Goal: Task Accomplishment & Management: Use online tool/utility

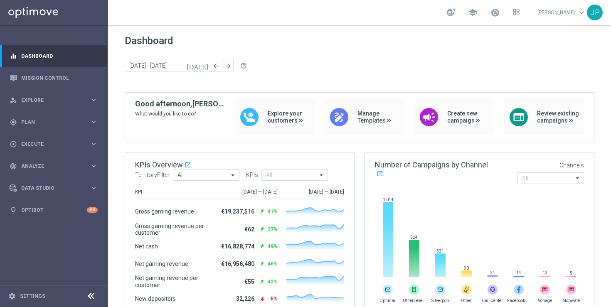
click at [205, 67] on icon "today" at bounding box center [198, 65] width 22 height 7
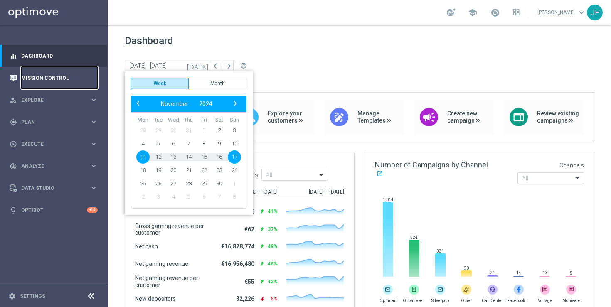
click at [68, 74] on link "Mission Control" at bounding box center [59, 78] width 77 height 22
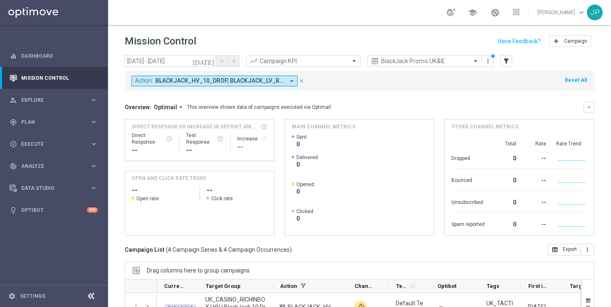
click at [301, 80] on icon "close" at bounding box center [302, 81] width 6 height 6
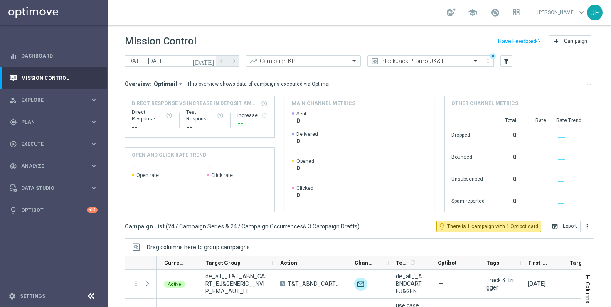
click at [211, 58] on icon "today" at bounding box center [204, 60] width 22 height 7
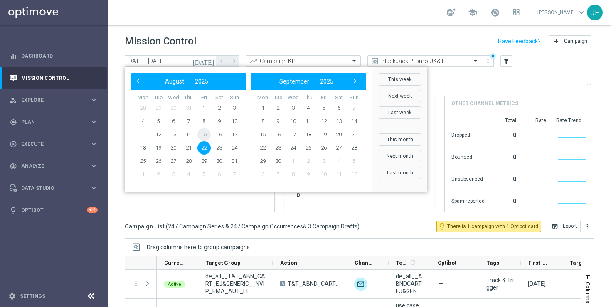
click at [207, 133] on span "15" at bounding box center [204, 134] width 13 height 13
type input "15 Aug 2025 - 15 Aug 2025"
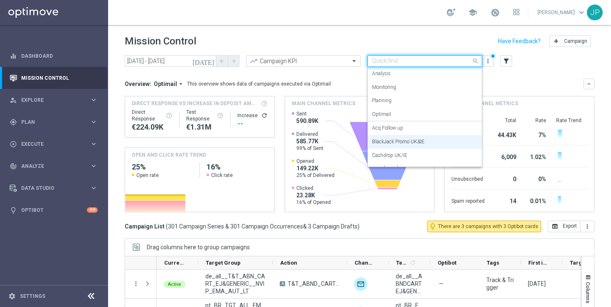
click at [465, 62] on div at bounding box center [425, 61] width 114 height 7
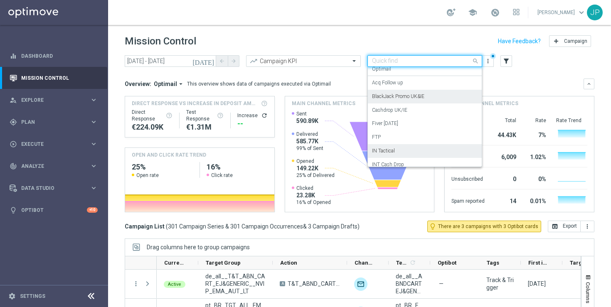
scroll to position [122, 0]
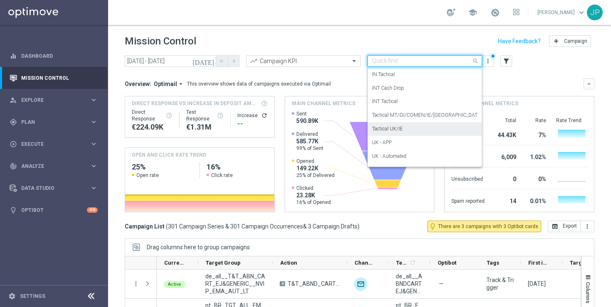
click at [449, 131] on div "Tactical UK/IE" at bounding box center [425, 129] width 106 height 14
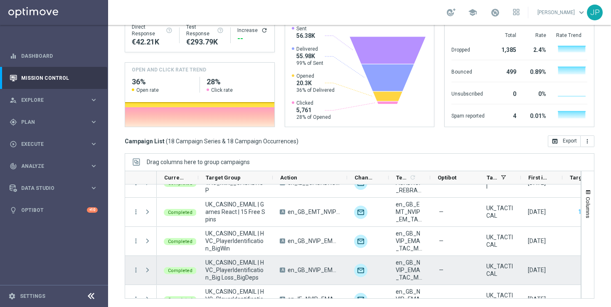
scroll to position [250, 0]
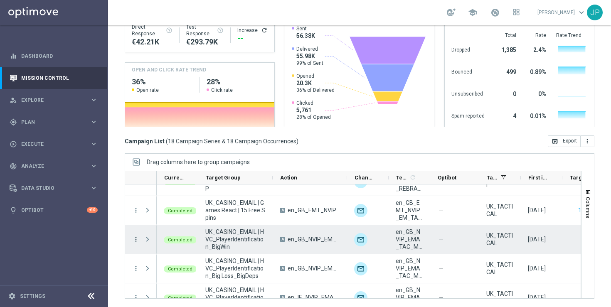
click at [135, 240] on icon "more_vert" at bounding box center [135, 239] width 7 height 7
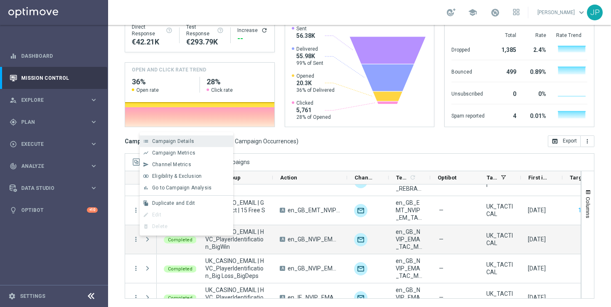
click at [188, 144] on div "Campaign Details" at bounding box center [190, 141] width 77 height 6
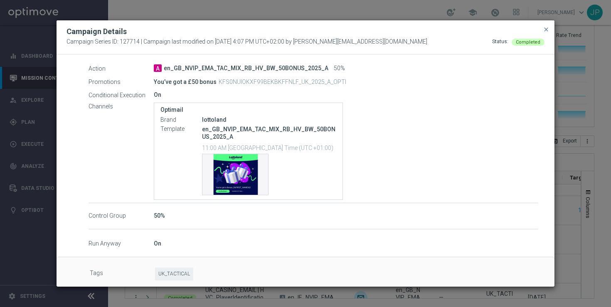
scroll to position [157, 0]
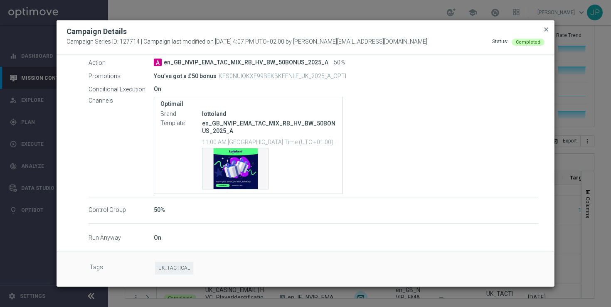
click at [546, 31] on span "close" at bounding box center [546, 29] width 7 height 7
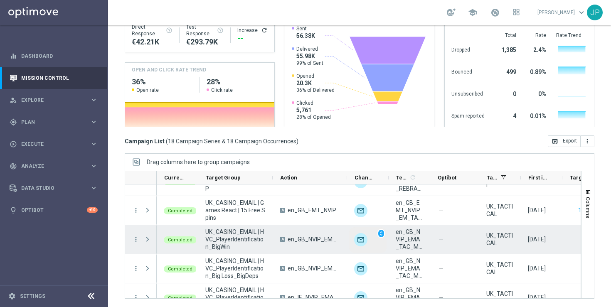
scroll to position [410, 0]
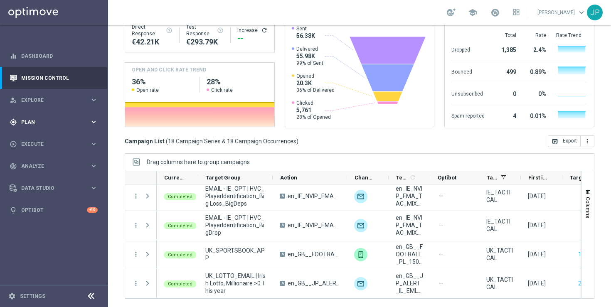
click at [62, 116] on div "gps_fixed Plan keyboard_arrow_right" at bounding box center [53, 122] width 107 height 22
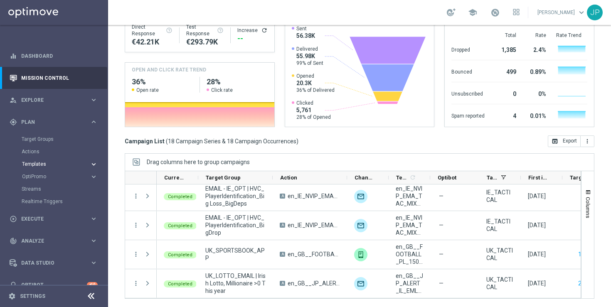
click at [55, 163] on span "Templates" at bounding box center [51, 164] width 59 height 5
click at [44, 176] on link "Optimail" at bounding box center [56, 176] width 61 height 7
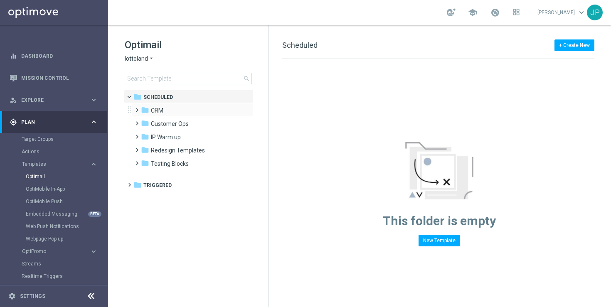
click at [135, 108] on span at bounding box center [135, 106] width 4 height 3
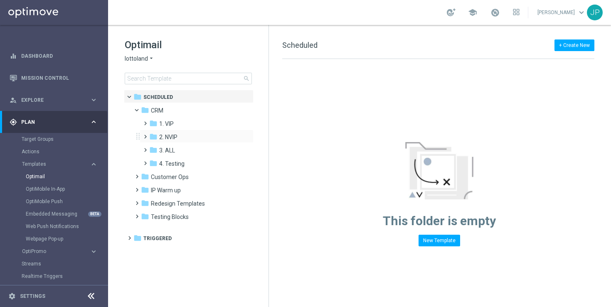
click at [143, 135] on span at bounding box center [144, 132] width 4 height 3
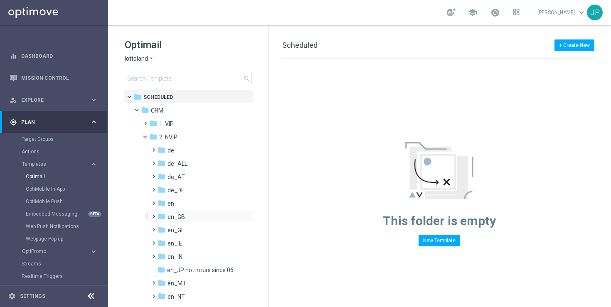
click at [153, 215] on span at bounding box center [152, 212] width 4 height 3
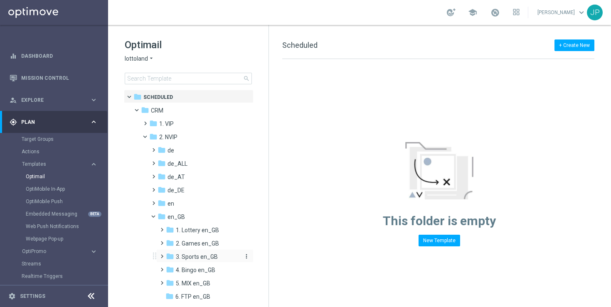
scroll to position [35, 0]
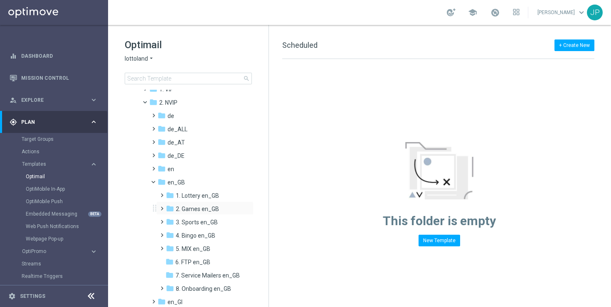
click at [162, 207] on span at bounding box center [160, 204] width 4 height 3
click at [196, 231] on div "folder TAC GM en_GB" at bounding box center [208, 236] width 68 height 10
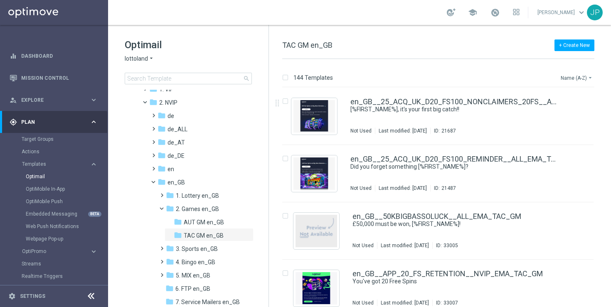
click at [573, 80] on button "Name (A-Z) arrow_drop_down" at bounding box center [577, 78] width 35 height 10
click at [576, 116] on span "Date Modified (Newest)" at bounding box center [563, 115] width 56 height 6
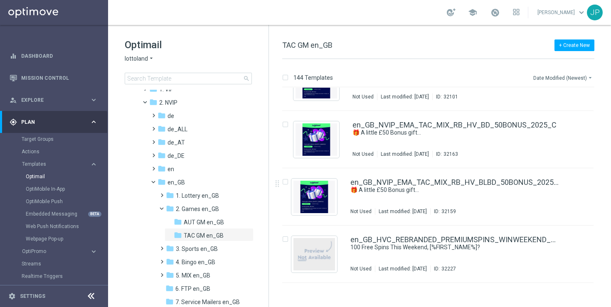
scroll to position [415, 0]
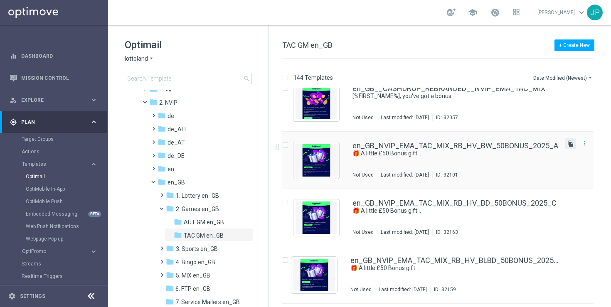
click at [569, 144] on icon "file_copy" at bounding box center [571, 144] width 7 height 7
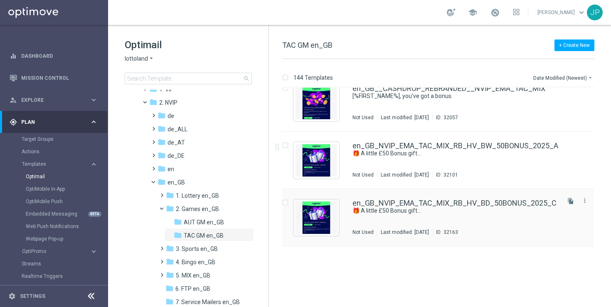
scroll to position [0, 0]
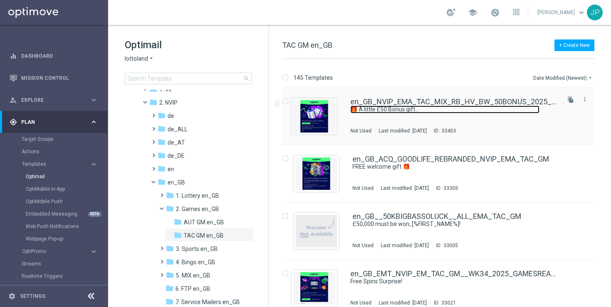
click at [526, 107] on link "🎁 A little £50 Bonus gift..." at bounding box center [445, 110] width 189 height 8
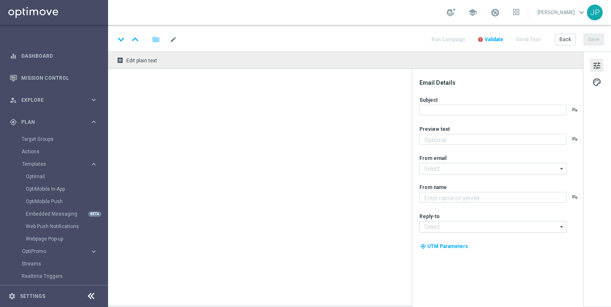
type input "en_GB_NVIP_EMA_TAC_MIX_RB_HV_BW_50BONUS_2025_A(1)"
type textarea "Something from us, on us!"
type textarea "Lottoland"
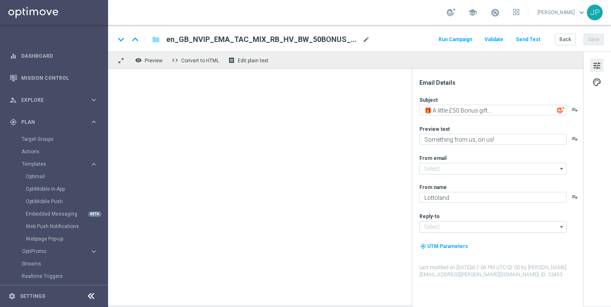
type input "[EMAIL_ADDRESS][DOMAIN_NAME]"
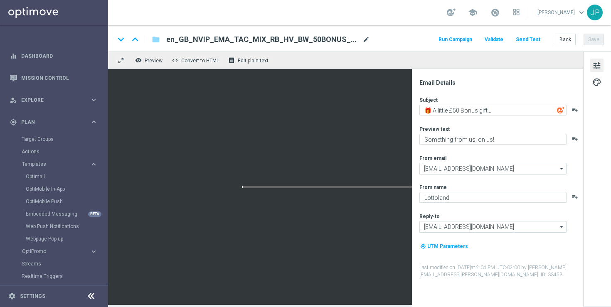
click at [367, 38] on span "mode_edit" at bounding box center [366, 39] width 7 height 7
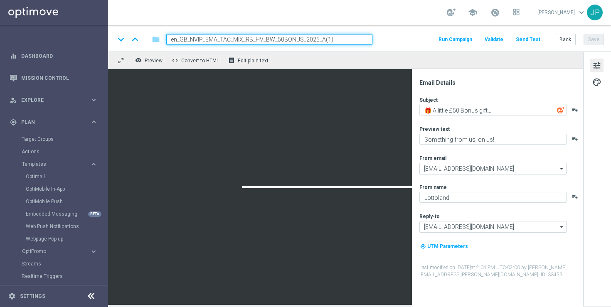
click at [348, 40] on input "en_GB_NVIP_EMA_TAC_MIX_RB_HV_BW_50BONUS_2025_A(1)" at bounding box center [269, 39] width 206 height 11
paste input "_HV_LC_10_BONUS__NVIP_EMA_TAC_GM"
type input "en_GB__HV_LC_10_BONUS__NVIP_EMA_TAC_GM"
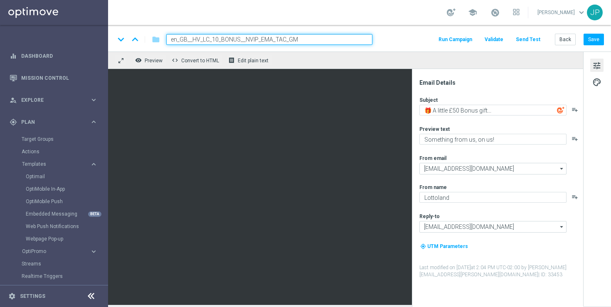
click at [413, 39] on div "keyboard_arrow_down keyboard_arrow_up folder en_GB__HV_LC_10_BONUS__NVIP_EMA_TA…" at bounding box center [359, 39] width 489 height 11
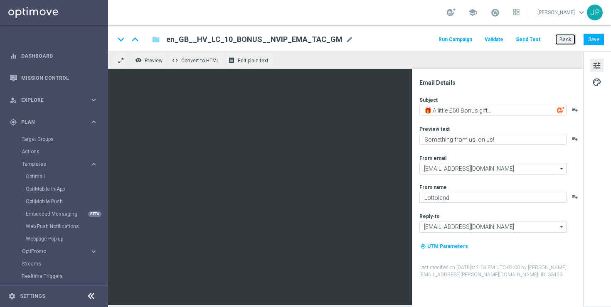
click at [572, 40] on button "Back" at bounding box center [565, 40] width 21 height 12
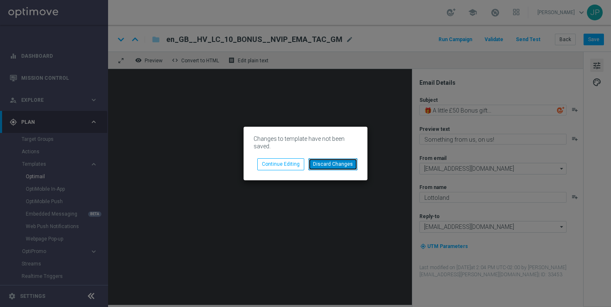
click at [336, 164] on button "Discard Changes" at bounding box center [333, 164] width 49 height 12
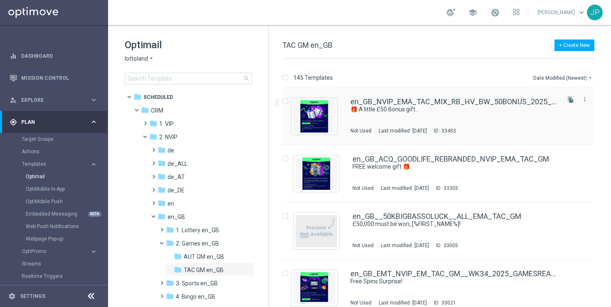
click at [545, 106] on div "🎁 A little £50 Bonus gift..." at bounding box center [455, 110] width 208 height 8
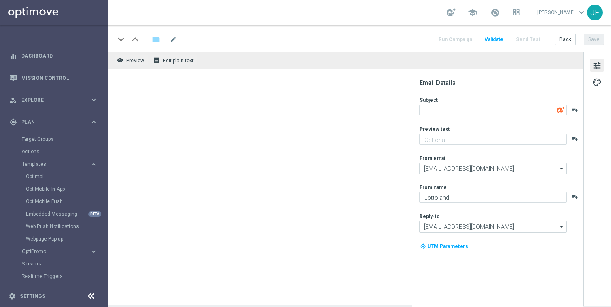
type input "en_GB_NVIP_EMA_TAC_MIX_RB_HV_BW_50BONUS_2025_A(1)"
type textarea "🎁 A little £50 Bonus gift..."
type textarea "Something from us, on us!"
type input "[EMAIL_ADDRESS][DOMAIN_NAME]"
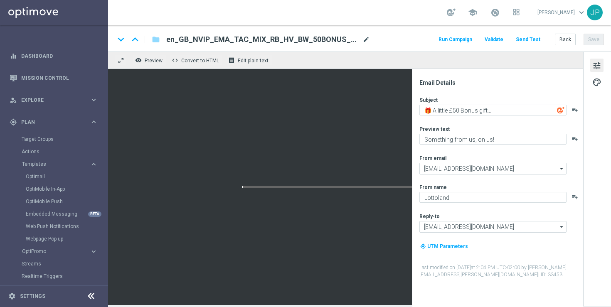
click at [366, 42] on span "mode_edit" at bounding box center [366, 39] width 7 height 7
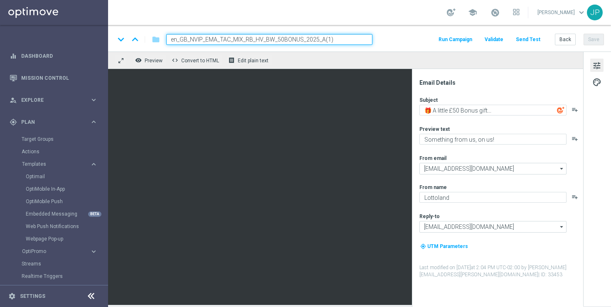
click at [338, 39] on input "en_GB_NVIP_EMA_TAC_MIX_RB_HV_BW_50BONUS_2025_A(1)" at bounding box center [269, 39] width 206 height 11
paste input "_HV_LC_10_BONUS__NVIP_EMA_TAC_GM"
type input "en_GB__HV_LC_10_BONUS__NVIP_EMA_TAC_GM"
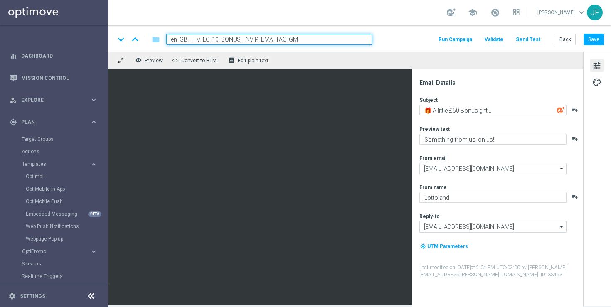
click at [387, 44] on div "keyboard_arrow_down keyboard_arrow_up folder en_GB__HV_LC_10_BONUS__NVIP_EMA_TA…" at bounding box center [359, 39] width 489 height 11
click at [399, 30] on div "keyboard_arrow_down keyboard_arrow_up folder en_GB__HV_LC_10_BONUS__NVIP_EMA_TA…" at bounding box center [359, 38] width 503 height 27
click at [403, 17] on div "school James Parr keyboard_arrow_down JP" at bounding box center [359, 12] width 503 height 25
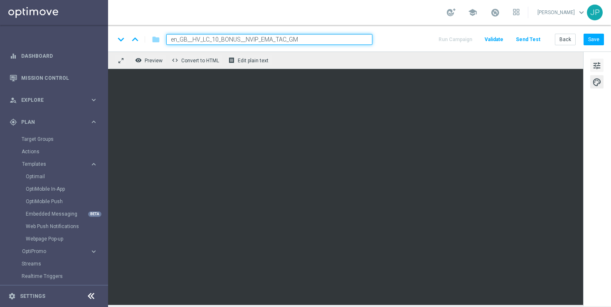
click at [600, 67] on span "tune" at bounding box center [597, 65] width 9 height 11
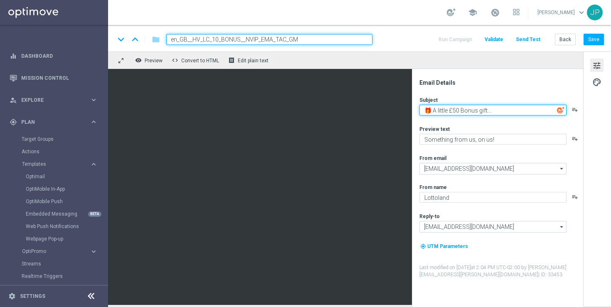
click at [455, 110] on textarea "🎁 A little £50 Bonus gift..." at bounding box center [493, 110] width 147 height 11
type textarea "🎁 A little £10 Bonus gift..."
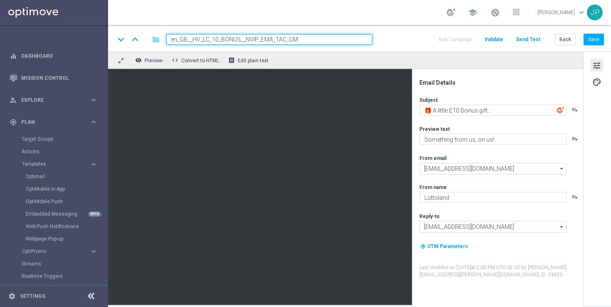
click at [603, 153] on div "tune palette" at bounding box center [597, 179] width 28 height 255
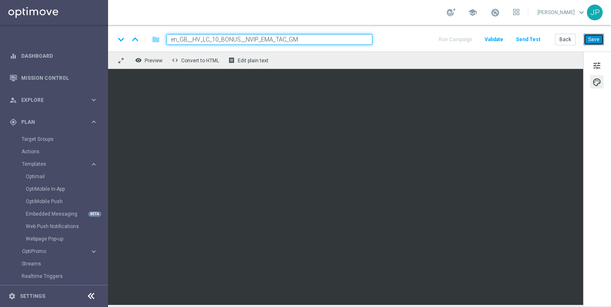
click at [598, 39] on button "Save" at bounding box center [594, 40] width 20 height 12
click at [262, 63] on span "Edit plain text" at bounding box center [253, 61] width 31 height 6
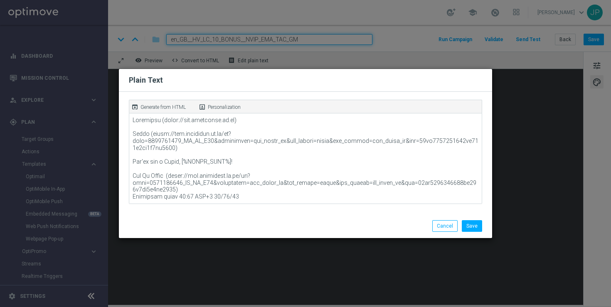
click at [150, 104] on p "Generate from HTML" at bounding box center [163, 107] width 45 height 7
click at [476, 222] on button "Save" at bounding box center [472, 226] width 20 height 12
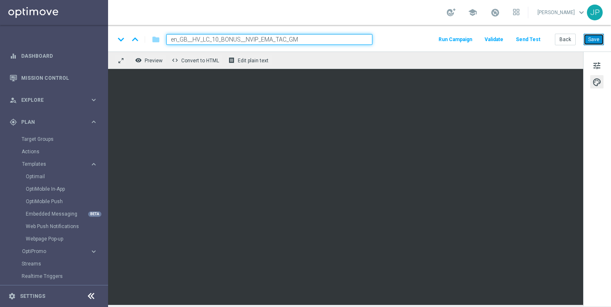
click at [593, 39] on button "Save" at bounding box center [594, 40] width 20 height 12
click at [410, 12] on div "school James Parr keyboard_arrow_down JP" at bounding box center [359, 12] width 503 height 25
click at [522, 38] on button "Send Test" at bounding box center [528, 39] width 27 height 11
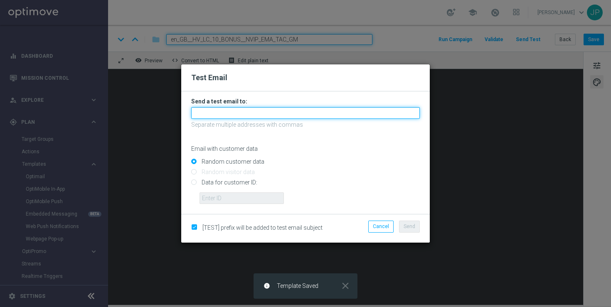
click at [264, 109] on input "text" at bounding box center [305, 113] width 229 height 12
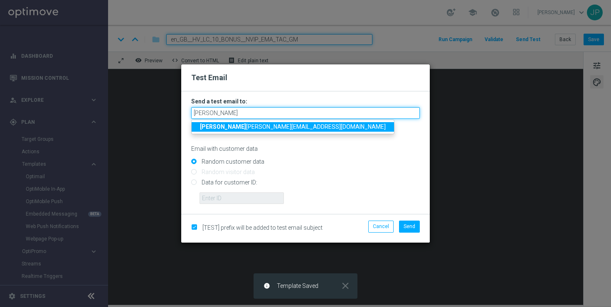
type input "ricky"
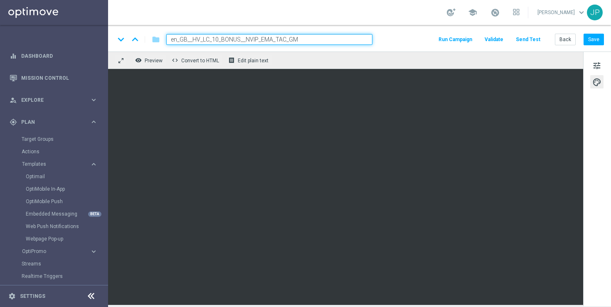
click at [531, 42] on button "Send Test" at bounding box center [528, 39] width 27 height 11
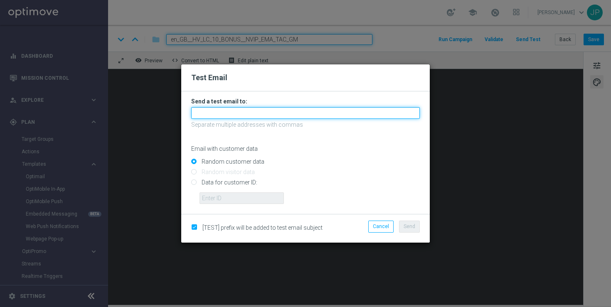
click at [265, 112] on input "text" at bounding box center [305, 113] width 229 height 12
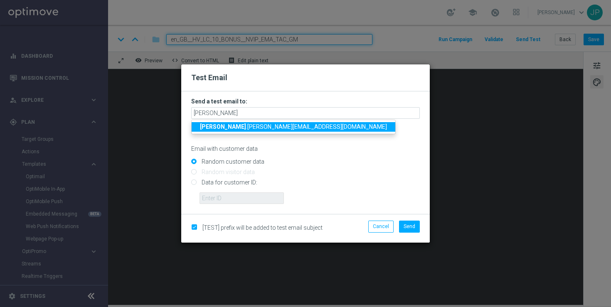
click at [236, 129] on span "ricky .hubbard@lottoland.com" at bounding box center [293, 127] width 187 height 7
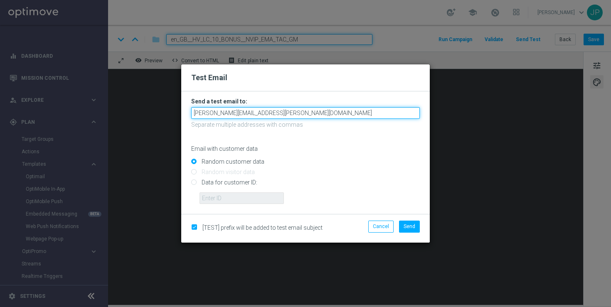
click at [282, 113] on input "ricky.hubbard@lottoland.com" at bounding box center [305, 113] width 229 height 12
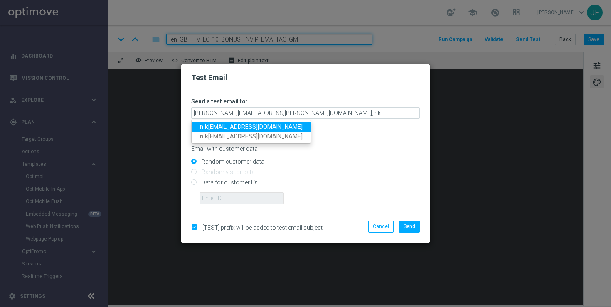
click at [257, 126] on span "nik ola.misotova@lottoland.com" at bounding box center [251, 127] width 103 height 7
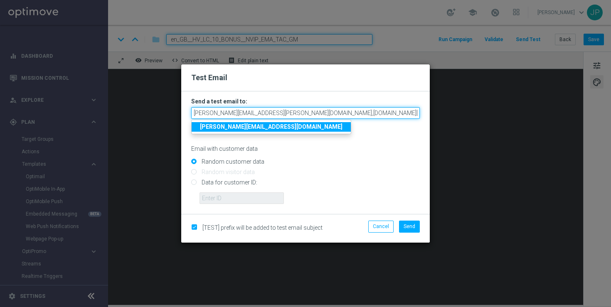
click at [375, 114] on input "ricky.hubbard@lottoland.com,nikola.misotova@lottoland.com" at bounding box center [305, 113] width 229 height 12
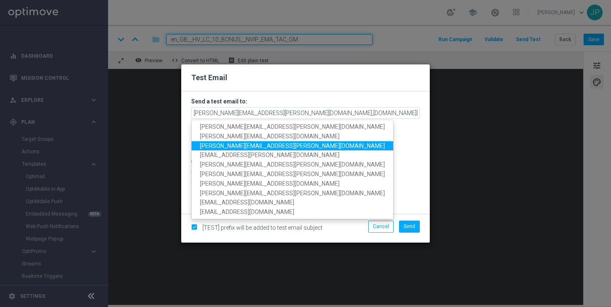
click at [275, 147] on link "james.parr@lottoland.com" at bounding box center [293, 146] width 202 height 10
type input "ricky.hubbard@lottoland.com,nikola.misotova@lottoland.com,james.parr@lottoland.…"
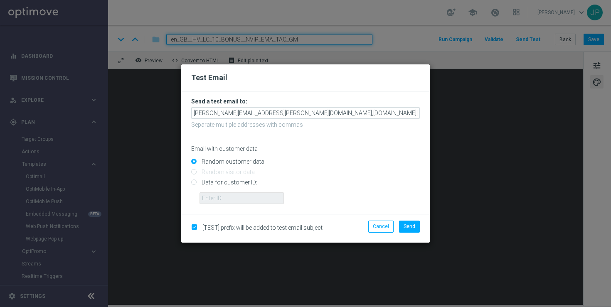
click at [243, 181] on input "Data for customer ID:" at bounding box center [305, 186] width 229 height 12
radio input "true"
click at [260, 199] on input "text" at bounding box center [242, 199] width 84 height 12
paste input "223901476"
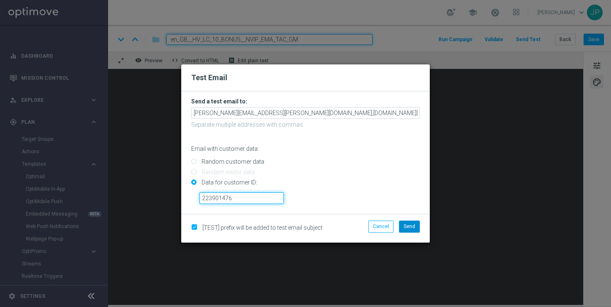
type input "223901476"
click at [408, 224] on span "Send" at bounding box center [410, 227] width 12 height 6
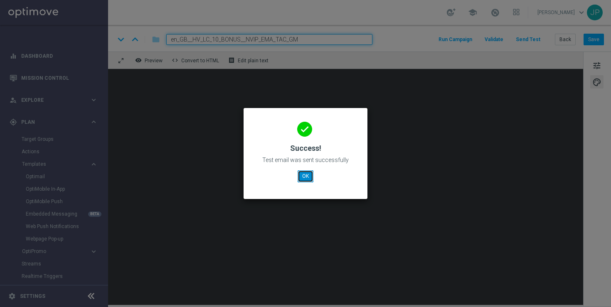
click at [306, 176] on button "OK" at bounding box center [306, 176] width 16 height 12
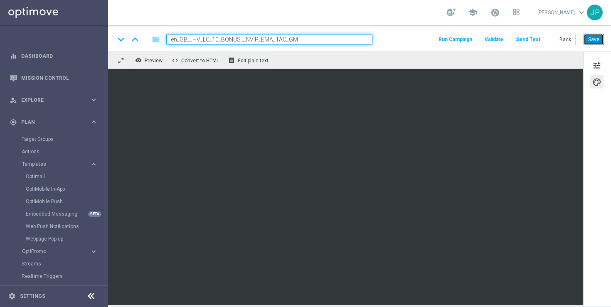
click at [599, 43] on button "Save" at bounding box center [594, 40] width 20 height 12
click at [326, 36] on input "en_GB__HV_LC_10_BONUS__NVIP_EMA_TAC_GM" at bounding box center [269, 39] width 206 height 11
click at [391, 12] on div "school James Parr keyboard_arrow_down JP" at bounding box center [359, 12] width 503 height 25
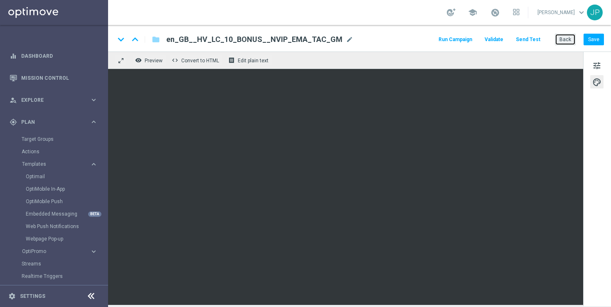
click at [562, 42] on button "Back" at bounding box center [565, 40] width 21 height 12
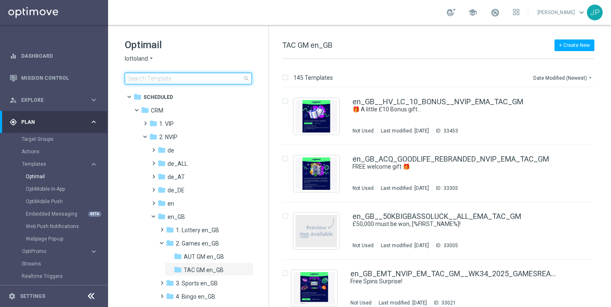
click at [203, 77] on input at bounding box center [188, 79] width 127 height 12
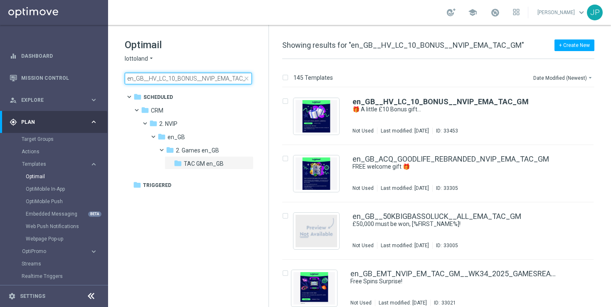
scroll to position [0, 7]
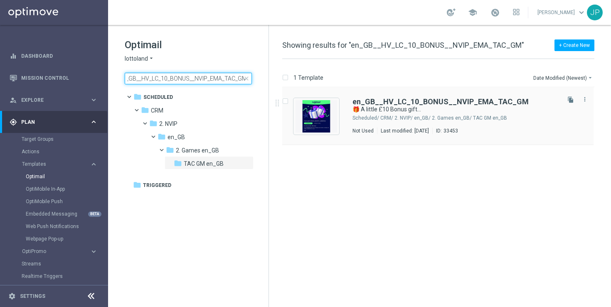
type input "en_GB__HV_LC_10_BONUS__NVIP_EMA_TAC_GM"
click at [440, 115] on div "CRM/ 2. NVIP/ en_GB/ 2. Games en_GB/ TAC GM en_GB" at bounding box center [469, 118] width 178 height 7
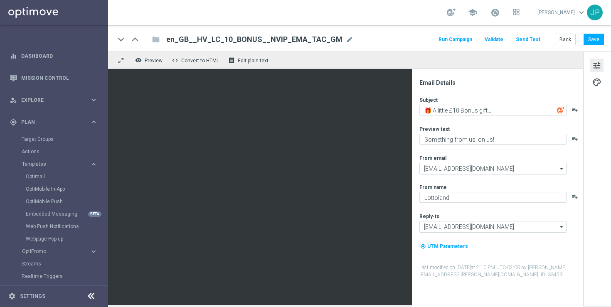
click at [405, 9] on div "school James Parr keyboard_arrow_down JP" at bounding box center [359, 12] width 503 height 25
click at [598, 38] on button "Save" at bounding box center [594, 40] width 20 height 12
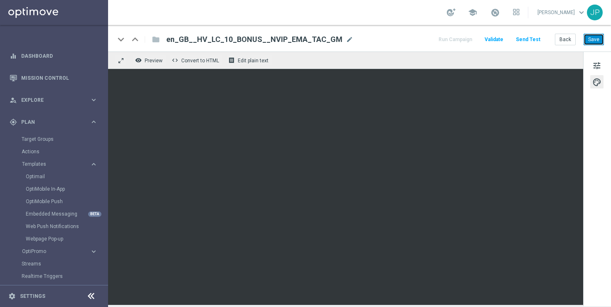
click at [596, 39] on button "Save" at bounding box center [594, 40] width 20 height 12
click at [601, 42] on button "Save" at bounding box center [594, 40] width 20 height 12
click at [595, 40] on button "Save" at bounding box center [594, 40] width 20 height 12
click at [387, 15] on div "school James Parr keyboard_arrow_down JP" at bounding box center [359, 12] width 503 height 25
click at [600, 40] on button "Save" at bounding box center [594, 40] width 20 height 12
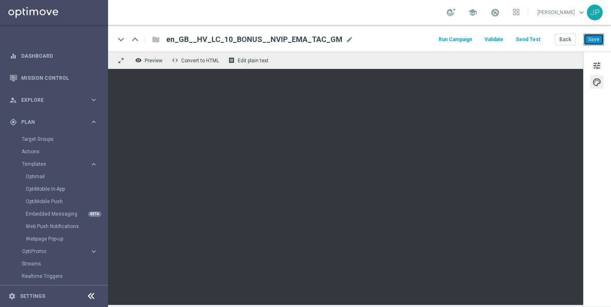
click at [592, 37] on button "Save" at bounding box center [594, 40] width 20 height 12
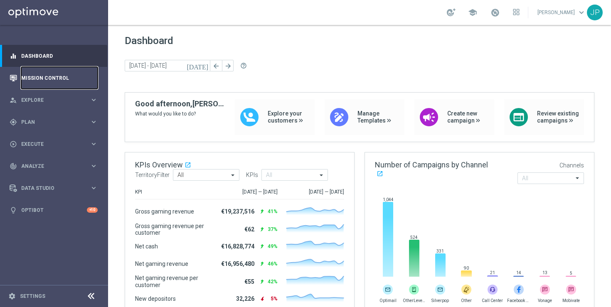
click at [66, 78] on link "Mission Control" at bounding box center [59, 78] width 77 height 22
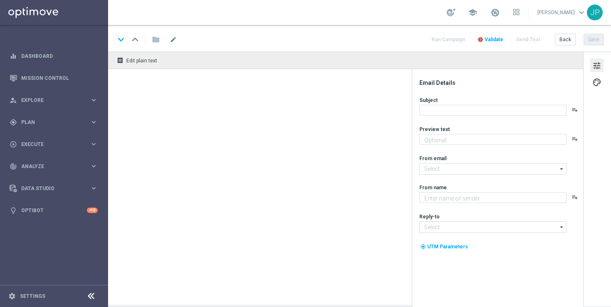
type textarea "Something from us, on us!"
type textarea "Lottoland"
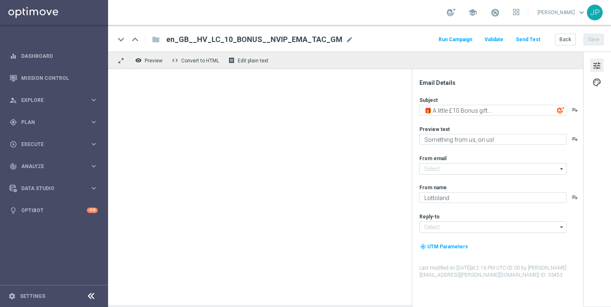
type input "[EMAIL_ADDRESS][DOMAIN_NAME]"
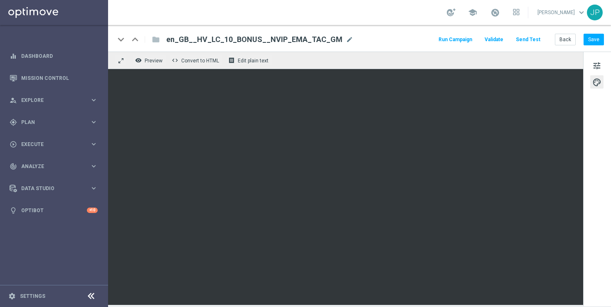
click at [594, 207] on div "tune palette" at bounding box center [597, 179] width 28 height 254
click at [594, 42] on button "Save" at bounding box center [594, 40] width 20 height 12
click at [601, 41] on button "Save" at bounding box center [594, 40] width 20 height 12
click at [591, 42] on button "Save" at bounding box center [594, 40] width 20 height 12
click at [59, 78] on link "Mission Control" at bounding box center [59, 78] width 77 height 22
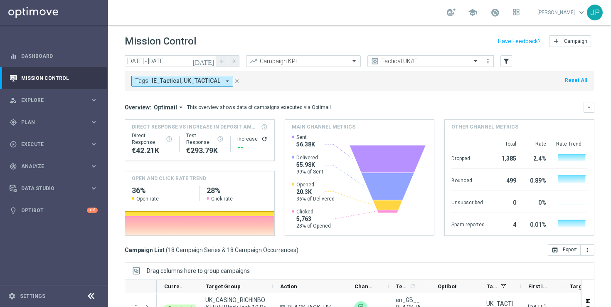
click at [212, 63] on icon "today" at bounding box center [204, 60] width 22 height 7
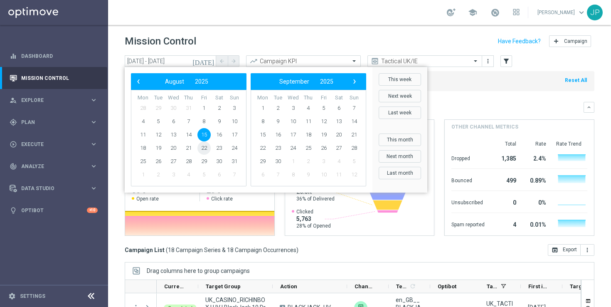
click at [204, 148] on span "22" at bounding box center [204, 147] width 13 height 13
type input "22 Aug 2025 - 22 Aug 2025"
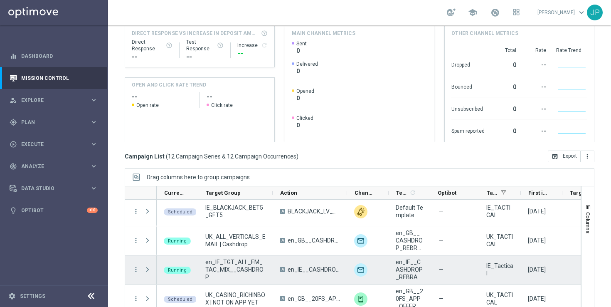
scroll to position [109, 0]
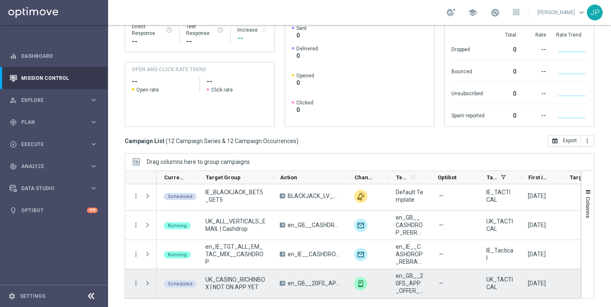
click at [146, 285] on span "Press SPACE to select this row." at bounding box center [147, 283] width 7 height 7
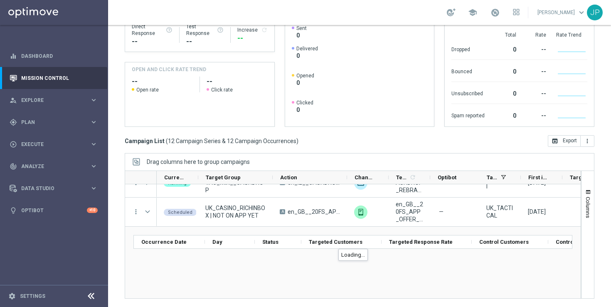
scroll to position [289, 0]
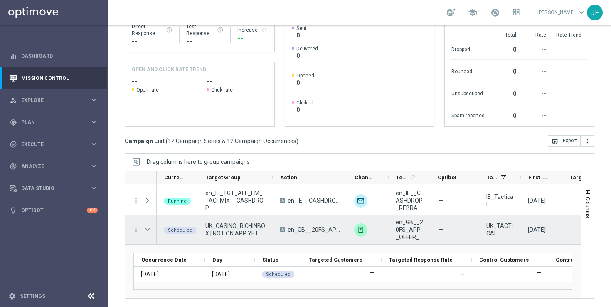
click at [135, 230] on icon "more_vert" at bounding box center [135, 229] width 7 height 7
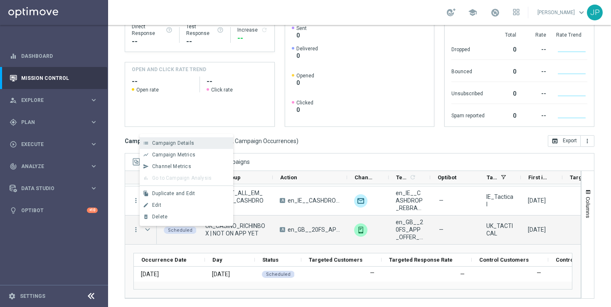
click at [202, 147] on div "list Campaign Details" at bounding box center [187, 143] width 94 height 12
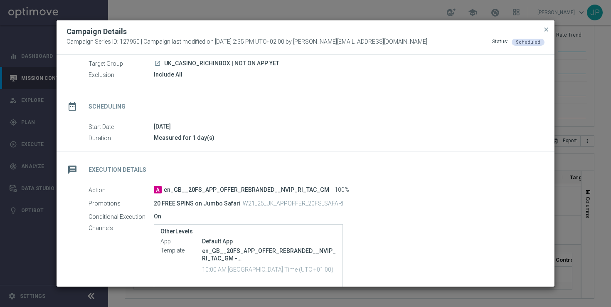
scroll to position [0, 0]
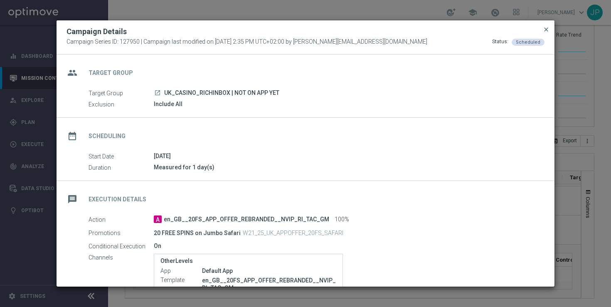
click at [547, 28] on span "close" at bounding box center [546, 29] width 7 height 7
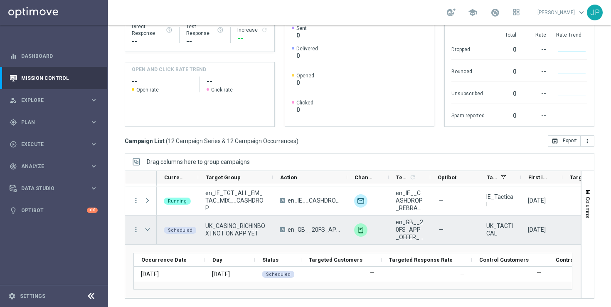
click at [148, 230] on span "Press SPACE to select this row." at bounding box center [147, 229] width 7 height 7
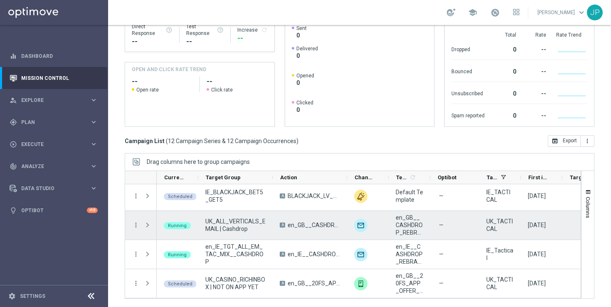
scroll to position [235, 0]
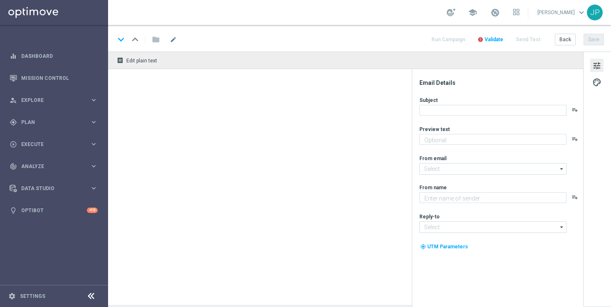
type textarea "Something from us, on us!"
type textarea "Lottoland"
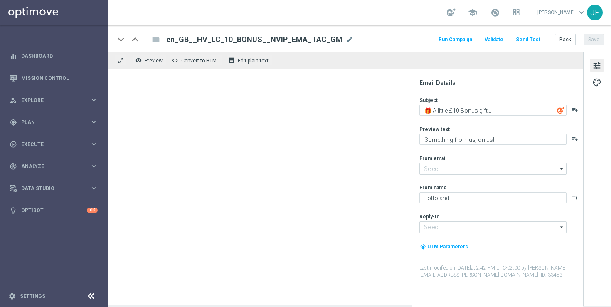
type input "[EMAIL_ADDRESS][DOMAIN_NAME]"
